Goal: Find specific page/section: Find specific page/section

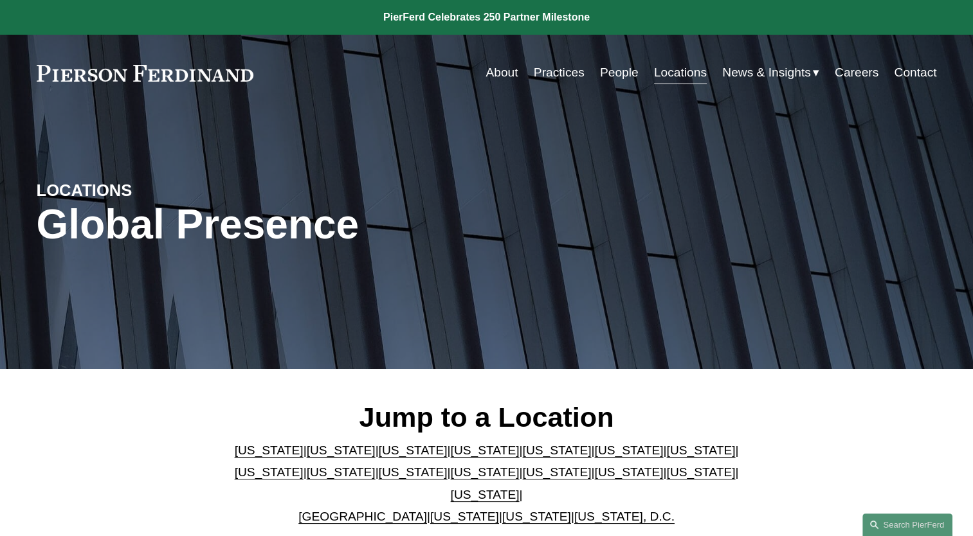
click at [607, 71] on link "People" at bounding box center [619, 72] width 39 height 24
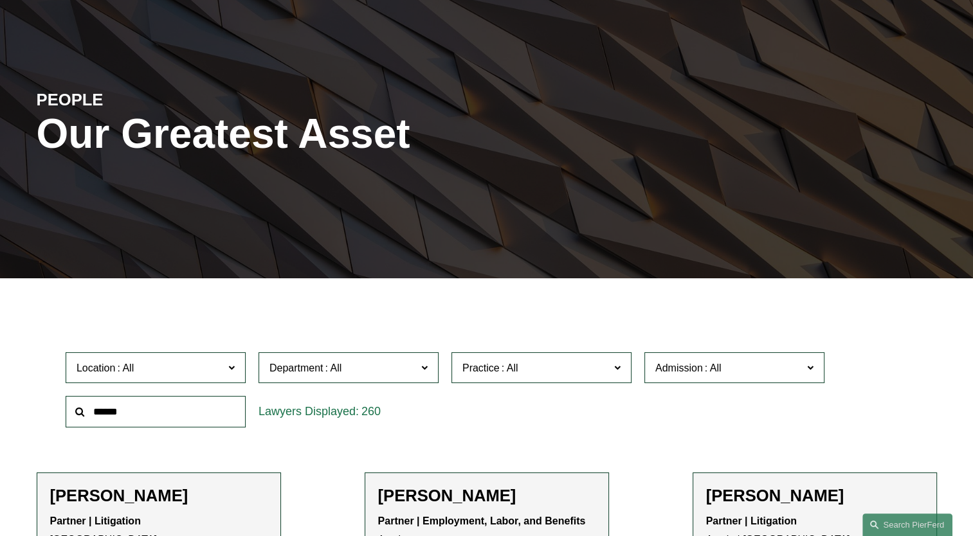
scroll to position [193, 0]
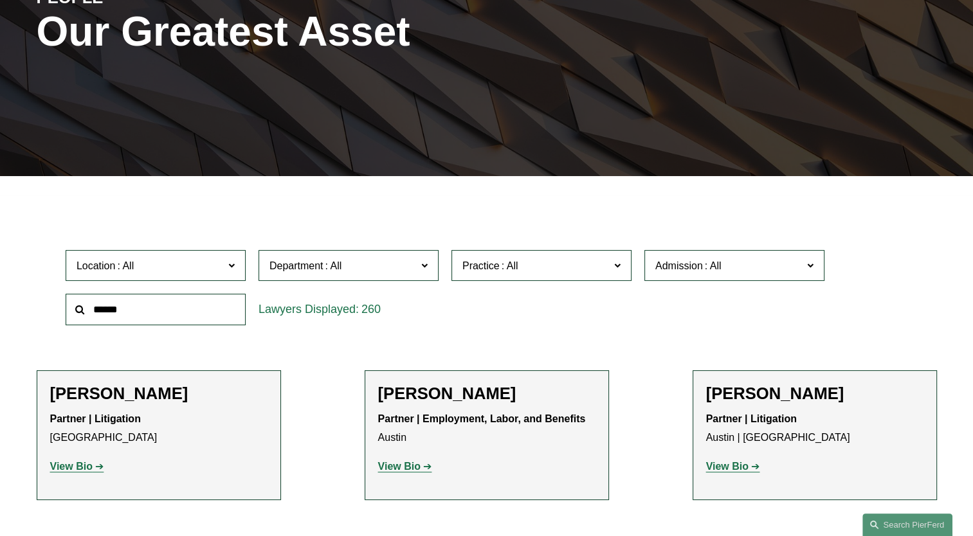
click at [131, 310] on input "text" at bounding box center [156, 310] width 180 height 32
type input "*******"
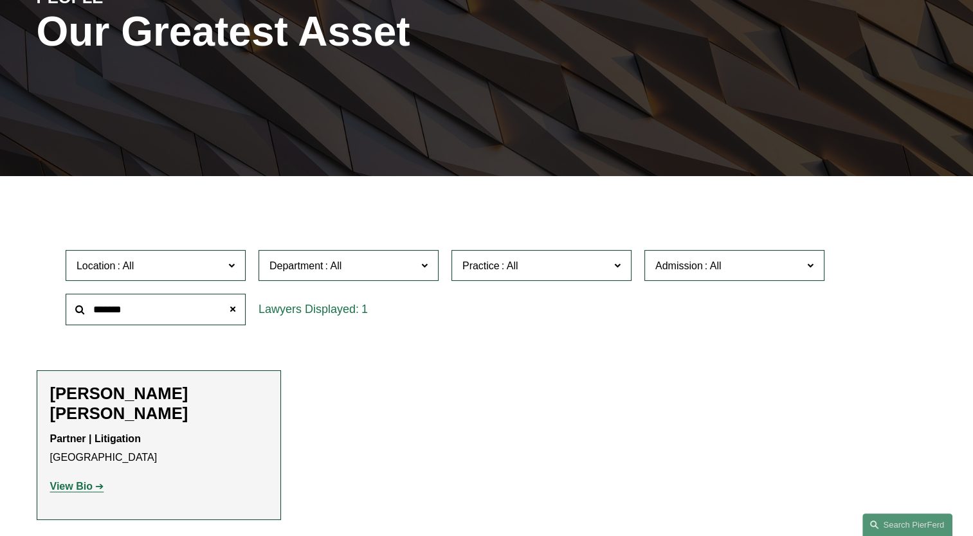
click at [75, 481] on strong "View Bio" at bounding box center [71, 486] width 42 height 11
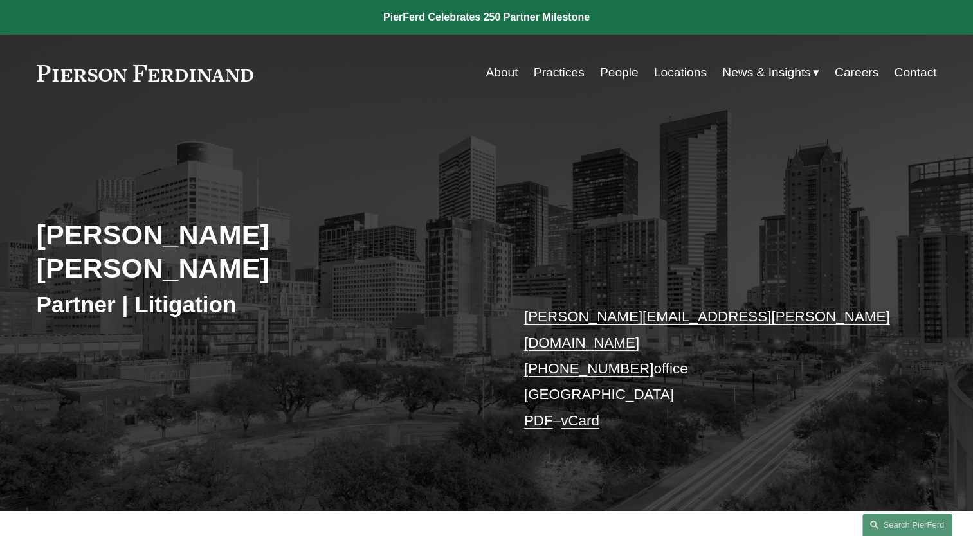
click at [329, 55] on div "Skip to Content About Practices People Locations" at bounding box center [486, 73] width 973 height 76
